Goal: Information Seeking & Learning: Learn about a topic

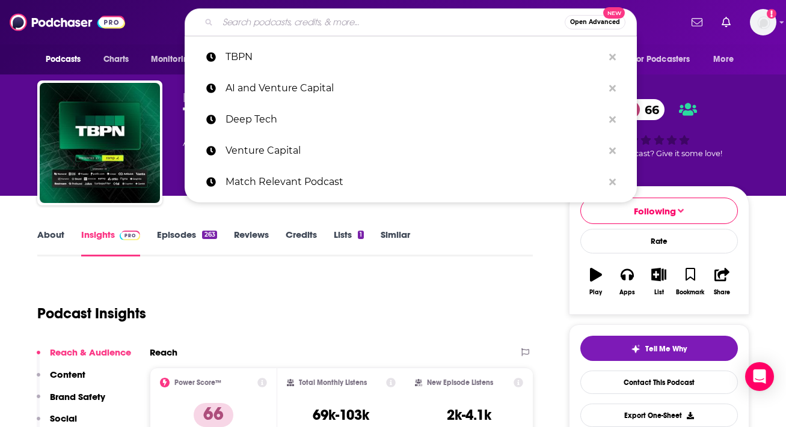
click at [330, 29] on input "Search podcasts, credits, & more..." at bounding box center [391, 22] width 347 height 19
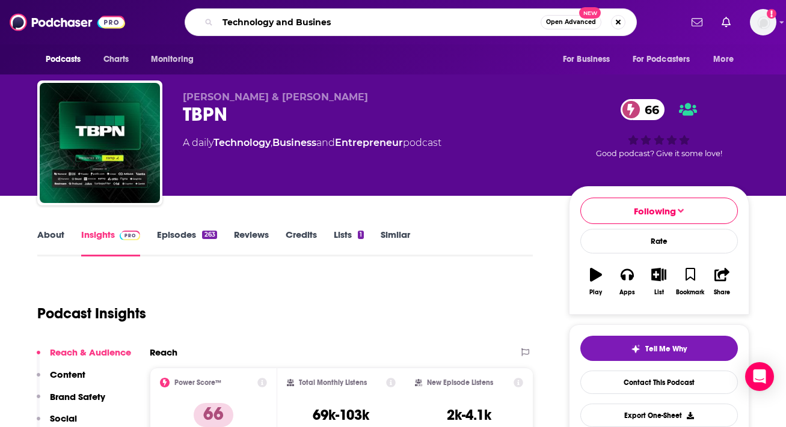
type input "Technology and Business"
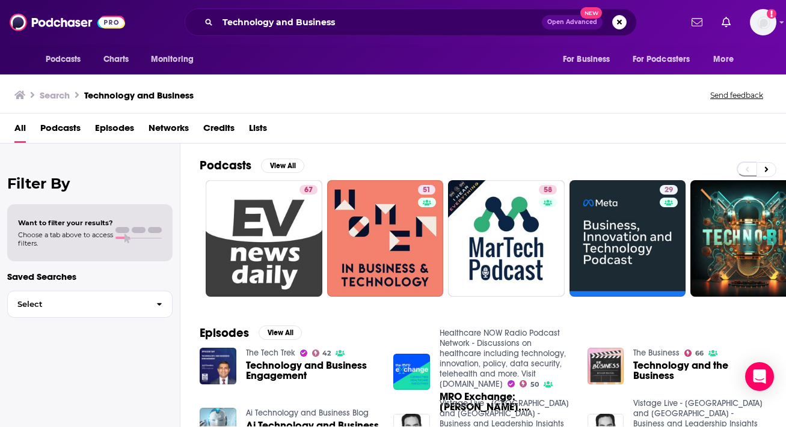
click at [700, 133] on div "All Podcasts Episodes Networks Credits Lists" at bounding box center [395, 130] width 762 height 25
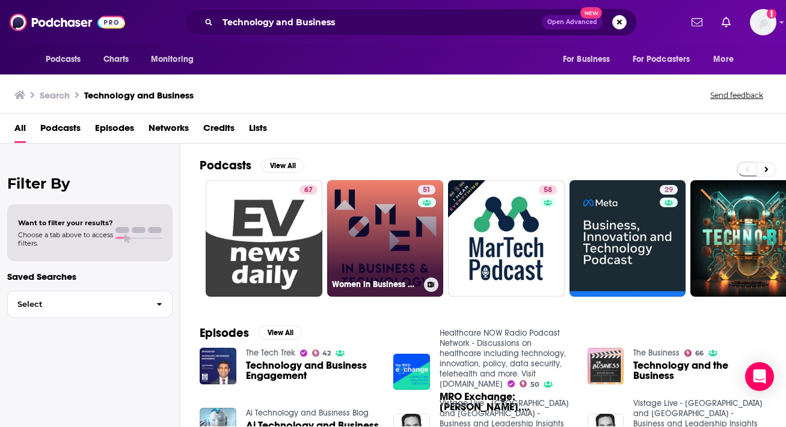
click at [385, 230] on link "51 Women in Business & Technology" at bounding box center [385, 238] width 117 height 117
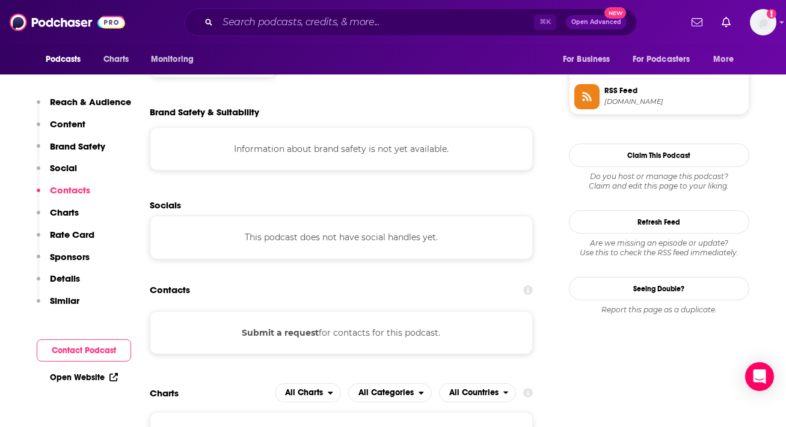
scroll to position [1106, 0]
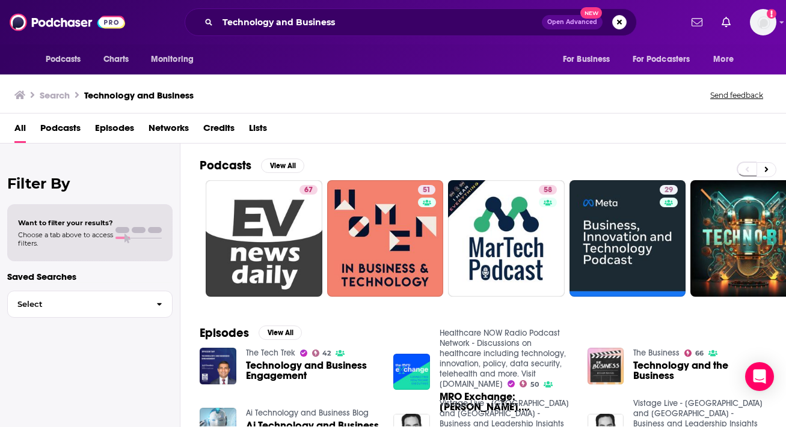
click at [425, 122] on div "All Podcasts Episodes Networks Credits Lists" at bounding box center [395, 130] width 762 height 25
click at [772, 172] on button at bounding box center [766, 169] width 20 height 15
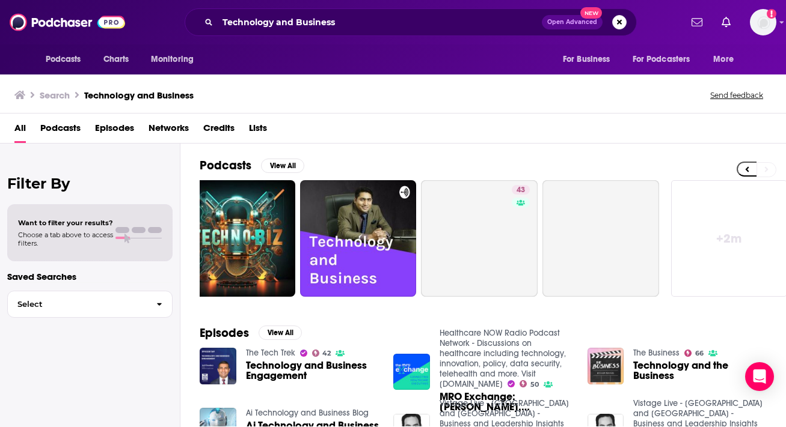
scroll to position [0, 518]
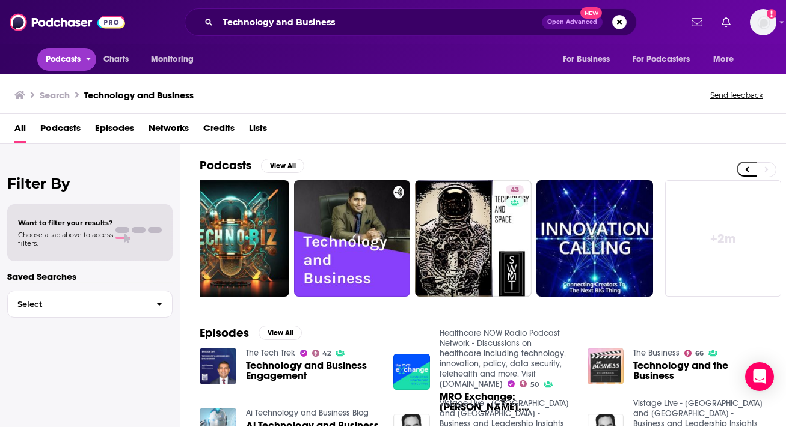
click at [75, 58] on span "Podcasts" at bounding box center [63, 59] width 35 height 17
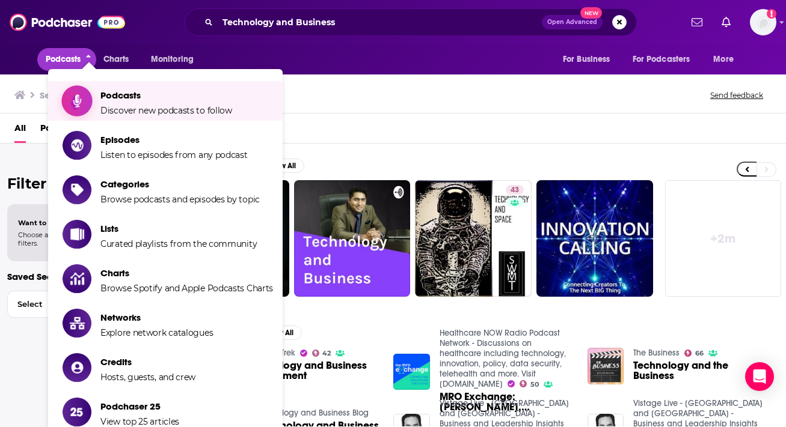
click at [94, 99] on link "Podcasts Discover new podcasts to follow" at bounding box center [168, 101] width 210 height 30
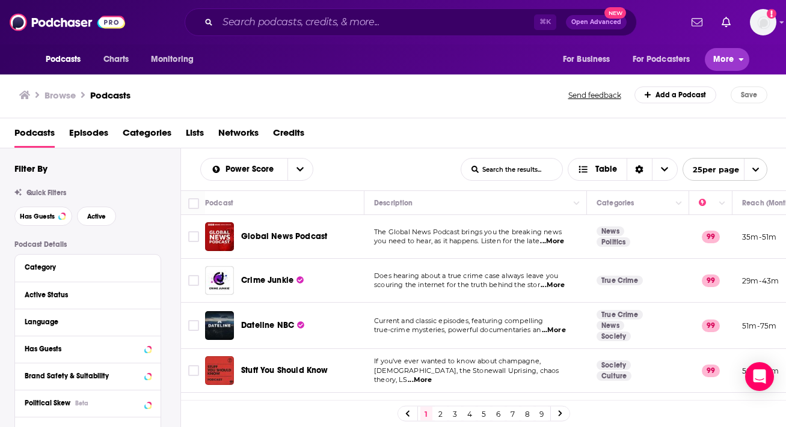
click at [717, 61] on span "More" at bounding box center [723, 59] width 20 height 17
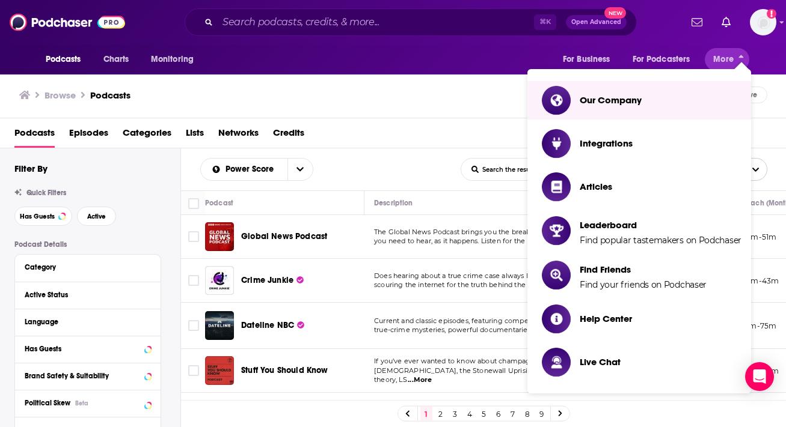
click at [432, 121] on div "Podcasts Episodes Categories Lists Networks Credits" at bounding box center [393, 133] width 786 height 30
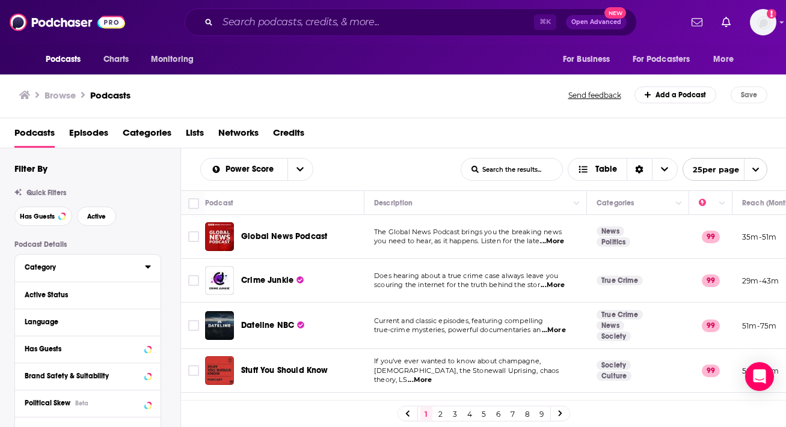
click at [90, 269] on div "Category" at bounding box center [81, 267] width 112 height 8
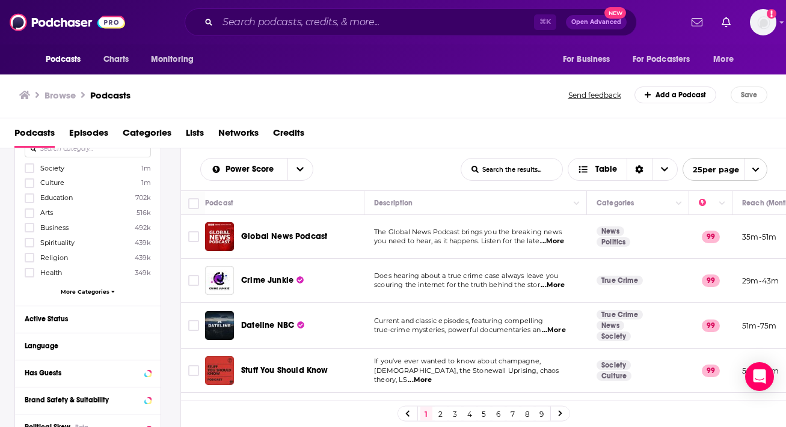
scroll to position [144, 0]
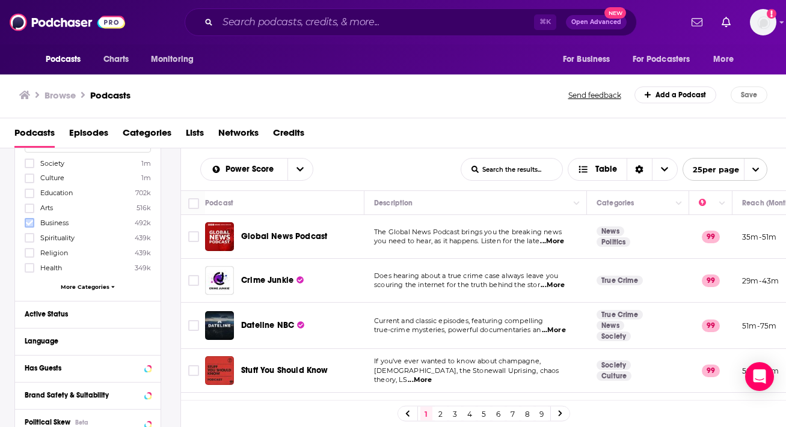
click at [27, 222] on icon at bounding box center [29, 222] width 7 height 7
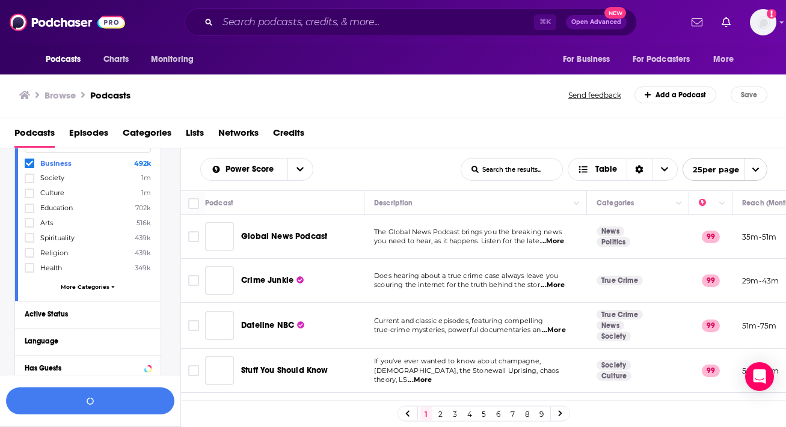
scroll to position [177, 0]
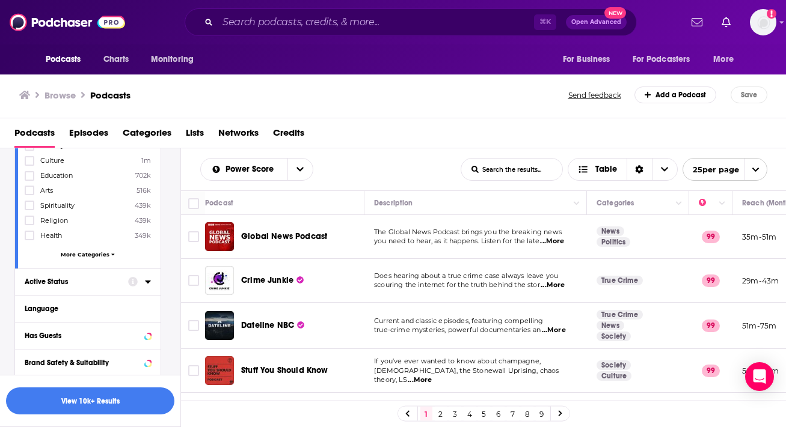
click at [136, 281] on icon at bounding box center [133, 282] width 10 height 10
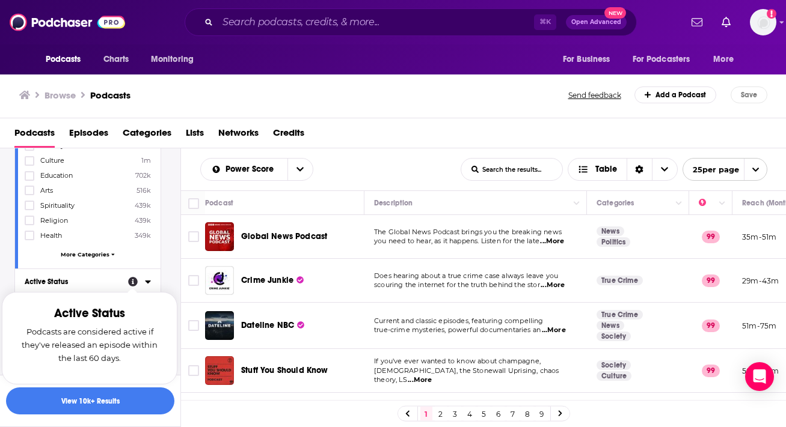
click at [176, 277] on div "Podcast Details Category Business 492k Society 1m Culture 1m Education 702k Art…" at bounding box center [97, 359] width 166 height 591
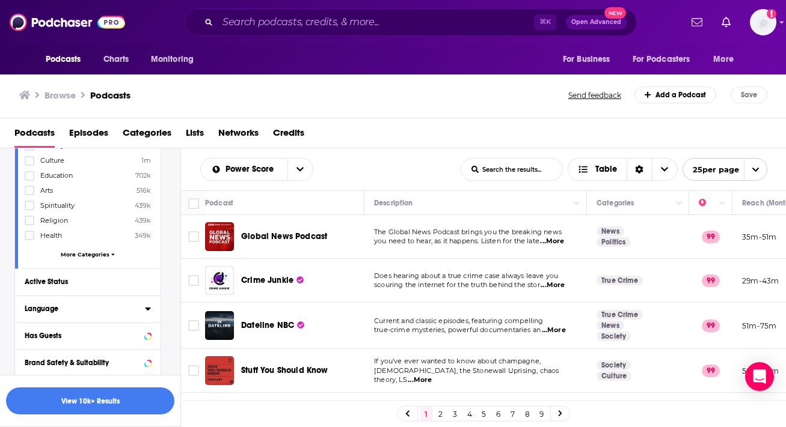
click at [122, 313] on div "Language" at bounding box center [81, 309] width 112 height 8
click at [97, 344] on label "English 3m" at bounding box center [88, 349] width 126 height 10
click at [29, 353] on input "multiSelectOption-en-0" at bounding box center [29, 353] width 0 height 0
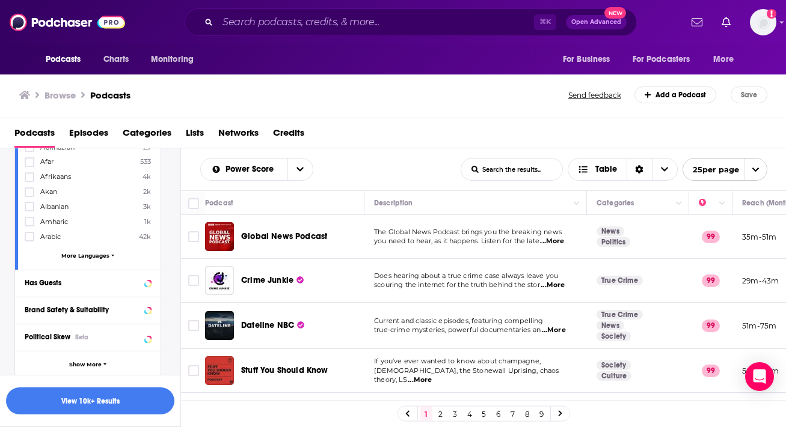
scroll to position [417, 0]
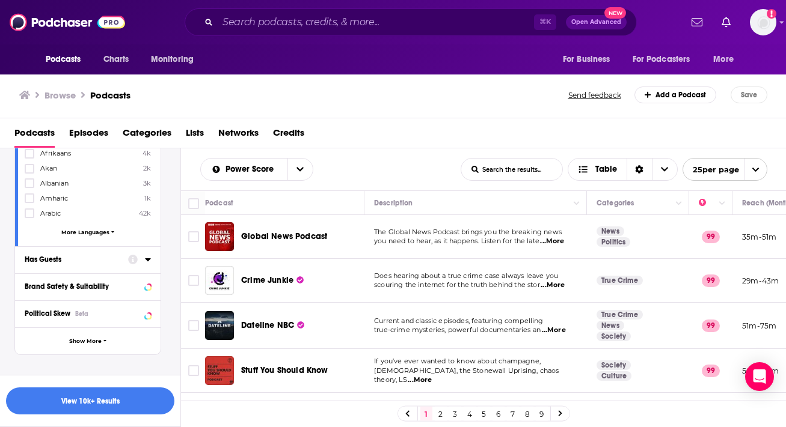
click at [120, 254] on button "Has Guests" at bounding box center [76, 259] width 103 height 15
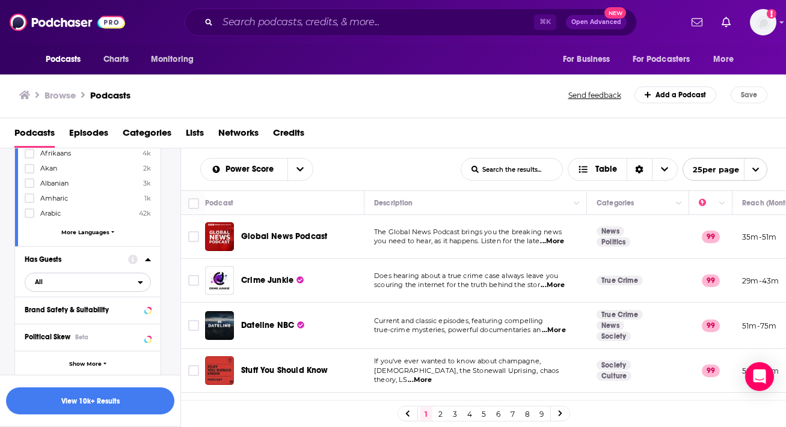
click at [141, 281] on icon "open menu" at bounding box center [140, 282] width 5 height 8
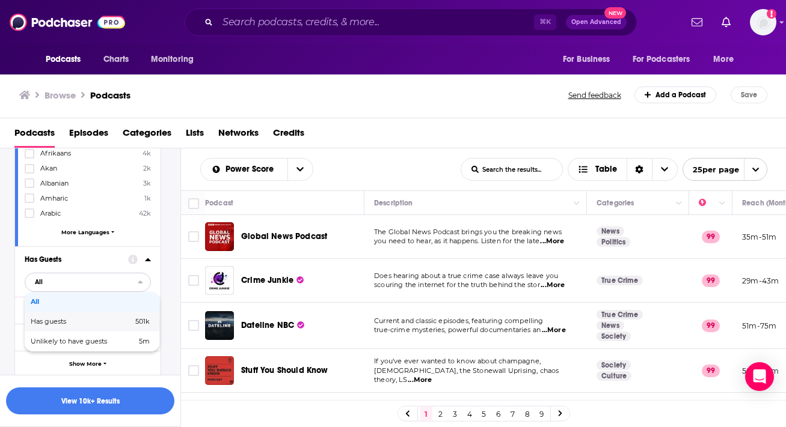
click at [94, 319] on span "Has guests" at bounding box center [65, 322] width 69 height 7
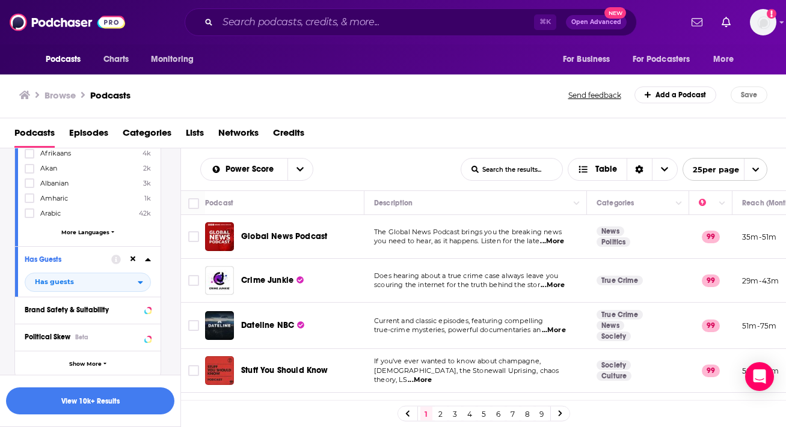
click at [174, 346] on div "Podcast Details Category Business 492k Society 1m Culture 1m Education 702k Art…" at bounding box center [97, 212] width 166 height 779
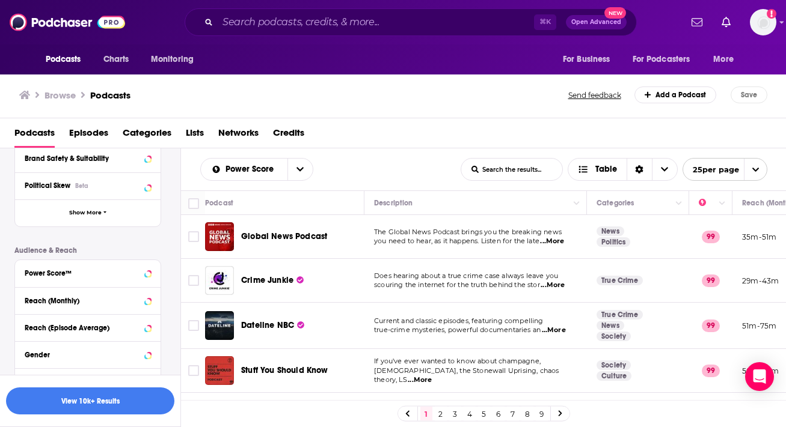
scroll to position [586, 0]
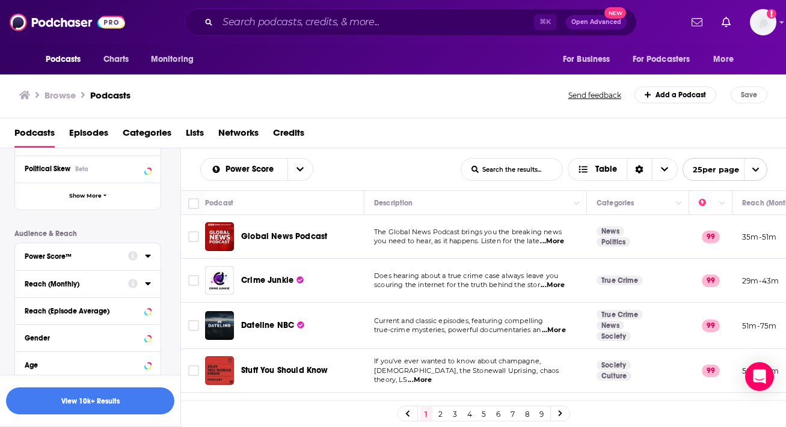
click at [102, 252] on div "Power Score™" at bounding box center [73, 256] width 96 height 8
click at [170, 262] on div "Podcast Details Category Business 492k Society 1m Culture 1m Education 702k Art…" at bounding box center [97, 128] width 166 height 946
click at [29, 332] on icon at bounding box center [29, 334] width 7 height 5
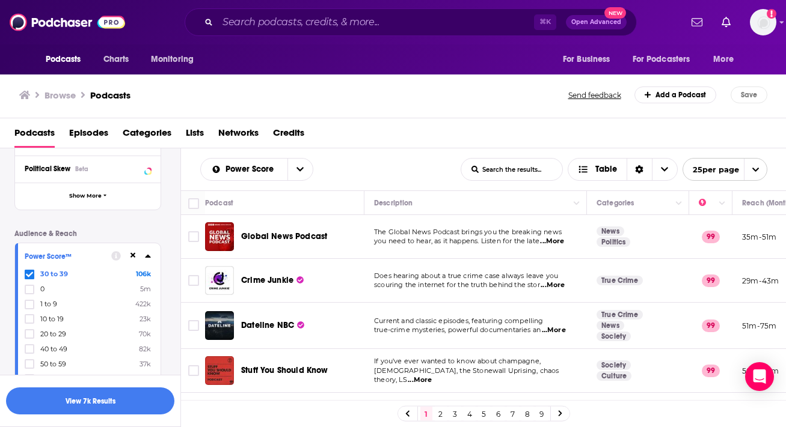
click at [29, 332] on icon at bounding box center [29, 334] width 7 height 5
click at [174, 329] on div "Podcast Details Category Business 492k Society 1m Culture 1m Education 702k Art…" at bounding box center [97, 128] width 166 height 946
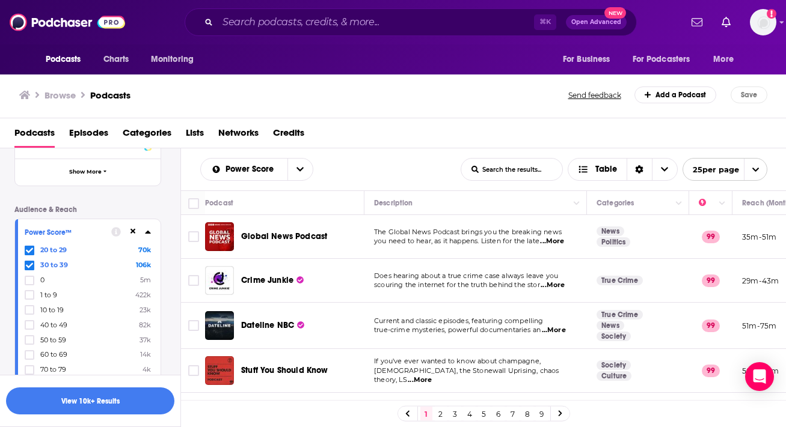
scroll to position [634, 0]
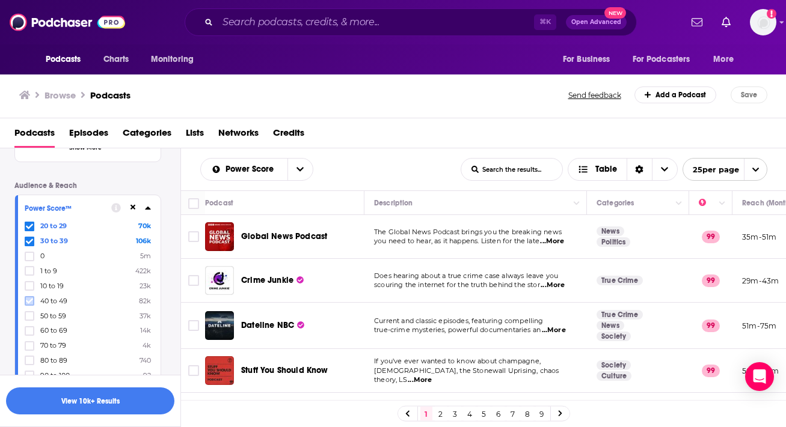
click at [28, 298] on icon at bounding box center [29, 301] width 7 height 7
click at [29, 314] on icon at bounding box center [29, 315] width 7 height 5
click at [29, 328] on icon at bounding box center [29, 330] width 7 height 5
click at [176, 326] on div "Podcast Details Category Business 492k Society 1m Culture 1m Education 702k Art…" at bounding box center [97, 80] width 166 height 946
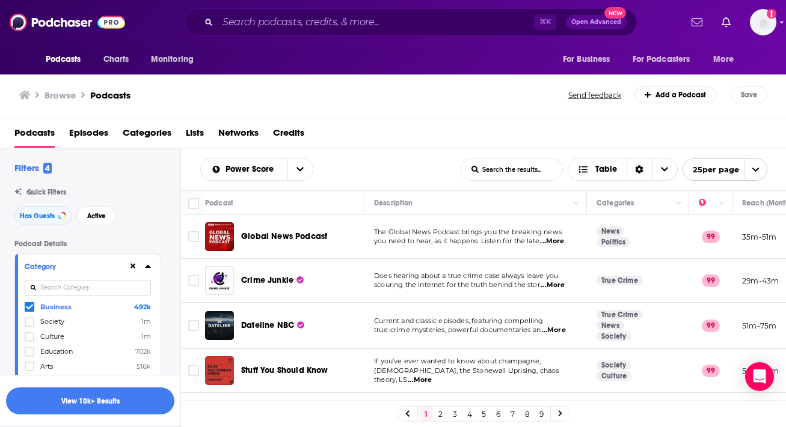
scroll to position [0, 0]
click at [127, 287] on input at bounding box center [88, 289] width 126 height 16
type input "tec"
click at [99, 310] on label "Technology 121k" at bounding box center [88, 307] width 126 height 10
click at [29, 311] on input "multiSelectOption-technology-0" at bounding box center [29, 311] width 0 height 0
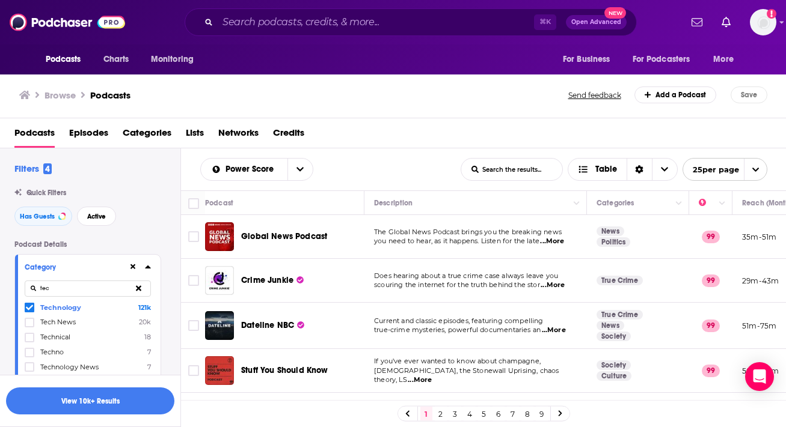
click at [540, 128] on div "Podcasts Episodes Categories Lists Networks Credits" at bounding box center [395, 135] width 762 height 25
click at [438, 413] on link "2" at bounding box center [441, 414] width 12 height 14
